Goal: Information Seeking & Learning: Learn about a topic

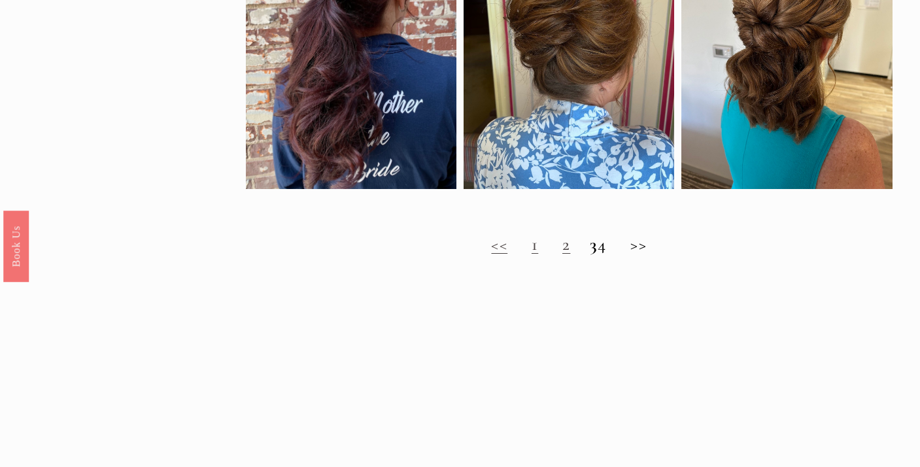
scroll to position [1026, 0]
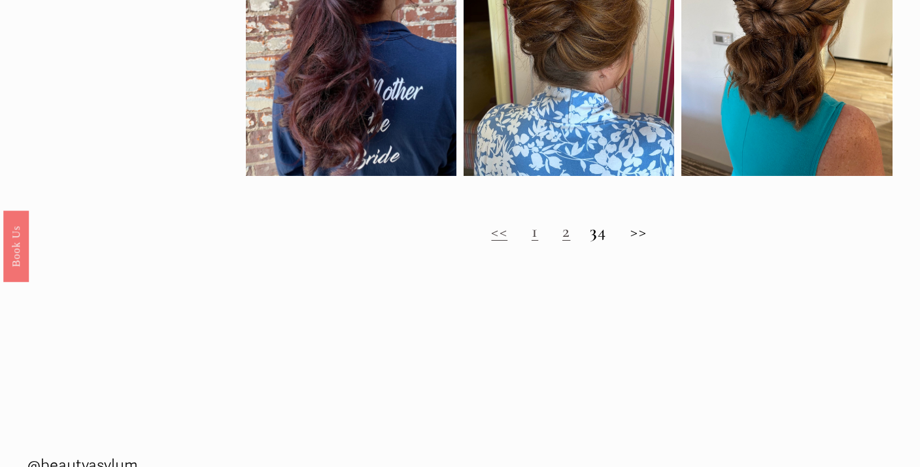
click at [562, 242] on link "2" at bounding box center [566, 231] width 8 height 22
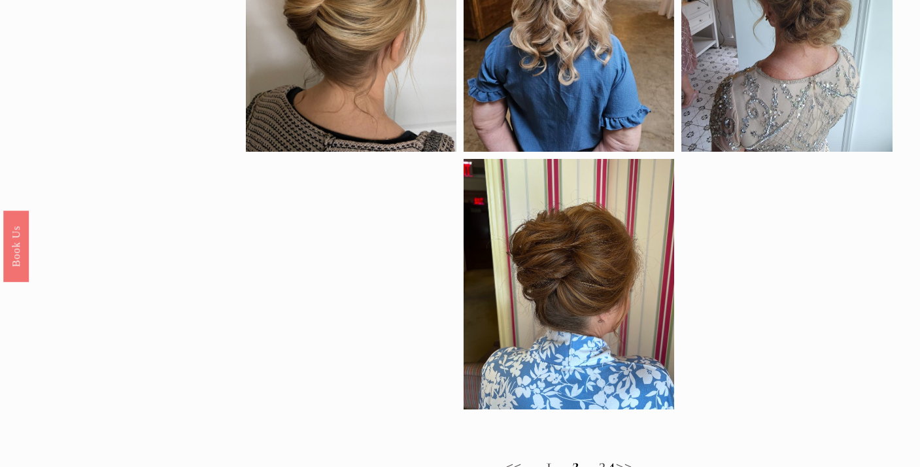
scroll to position [955, 0]
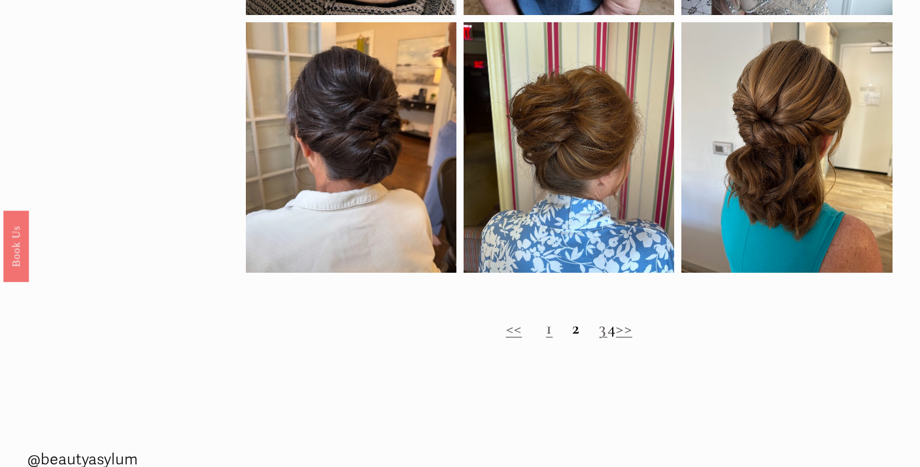
click at [599, 339] on link "3" at bounding box center [603, 328] width 8 height 22
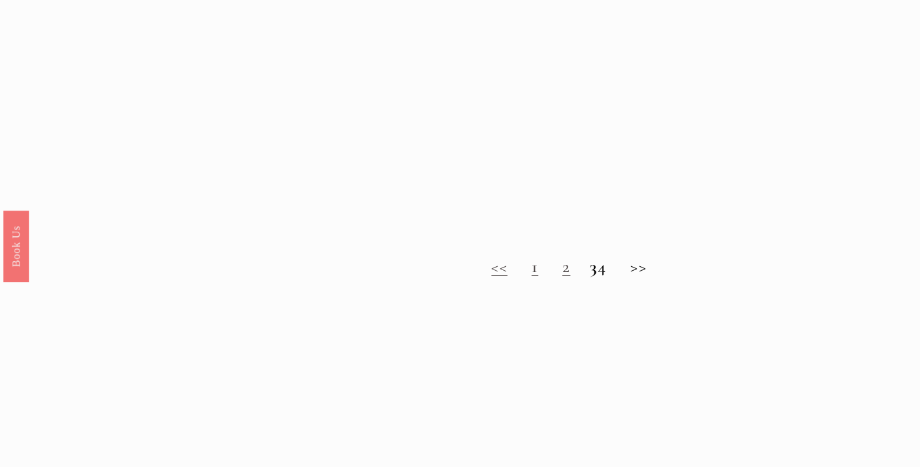
scroll to position [1006, 0]
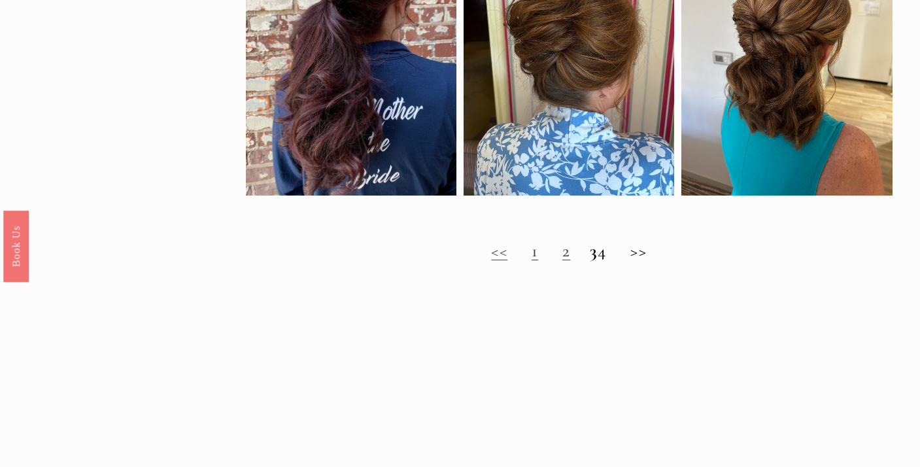
click at [590, 262] on strong "3" at bounding box center [594, 251] width 8 height 22
